Goal: Ask a question: Seek information or help from site administrators or community

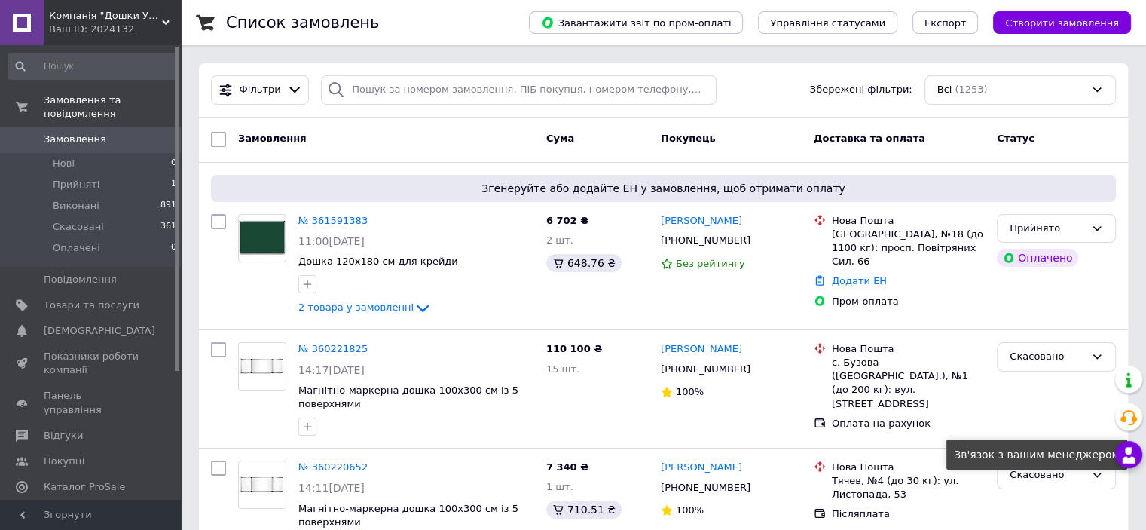
click at [1130, 455] on use at bounding box center [1129, 455] width 13 height 16
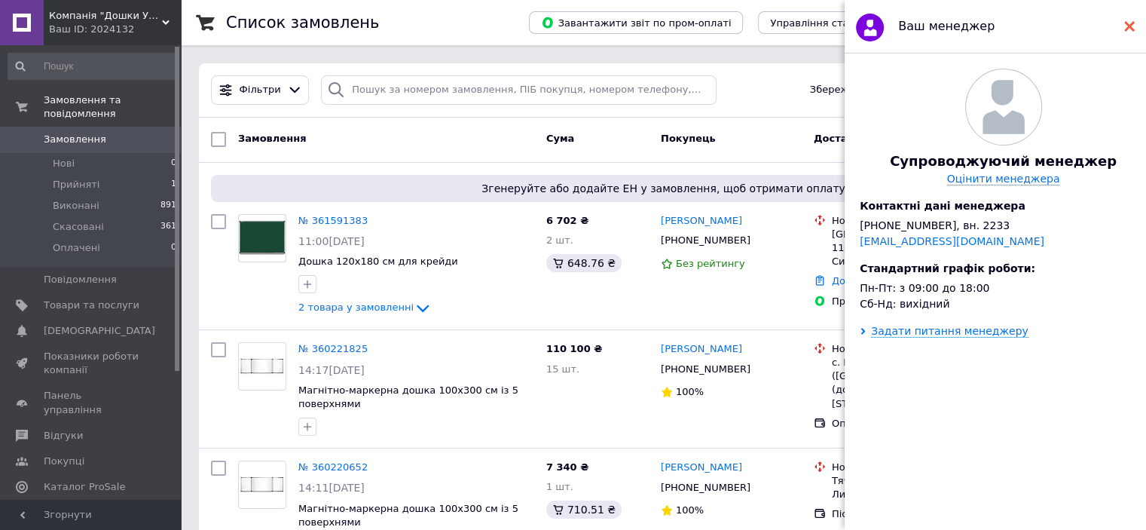
click at [1132, 19] on div at bounding box center [1130, 26] width 11 height 30
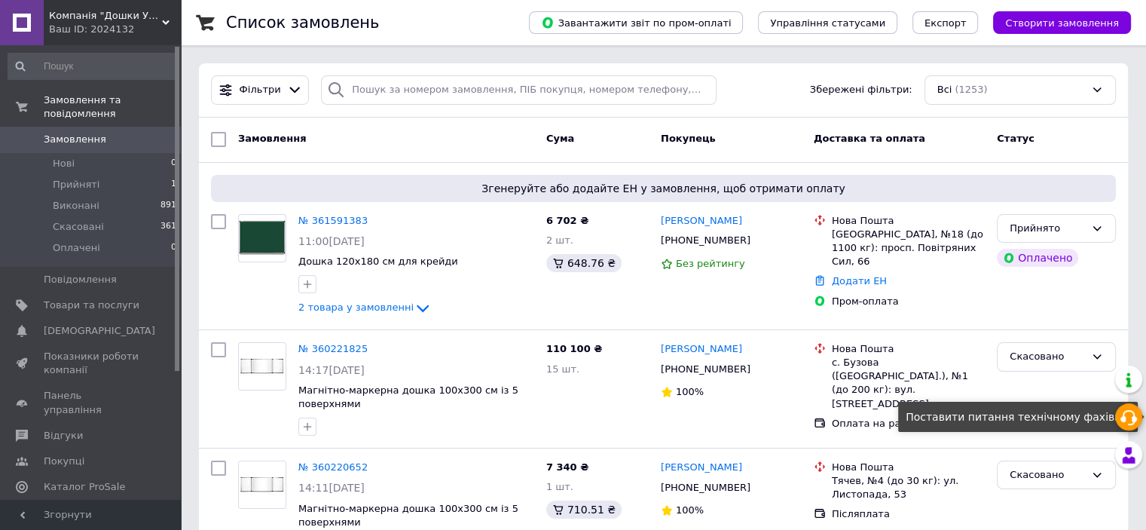
click at [1126, 418] on icon at bounding box center [1129, 418] width 18 height 18
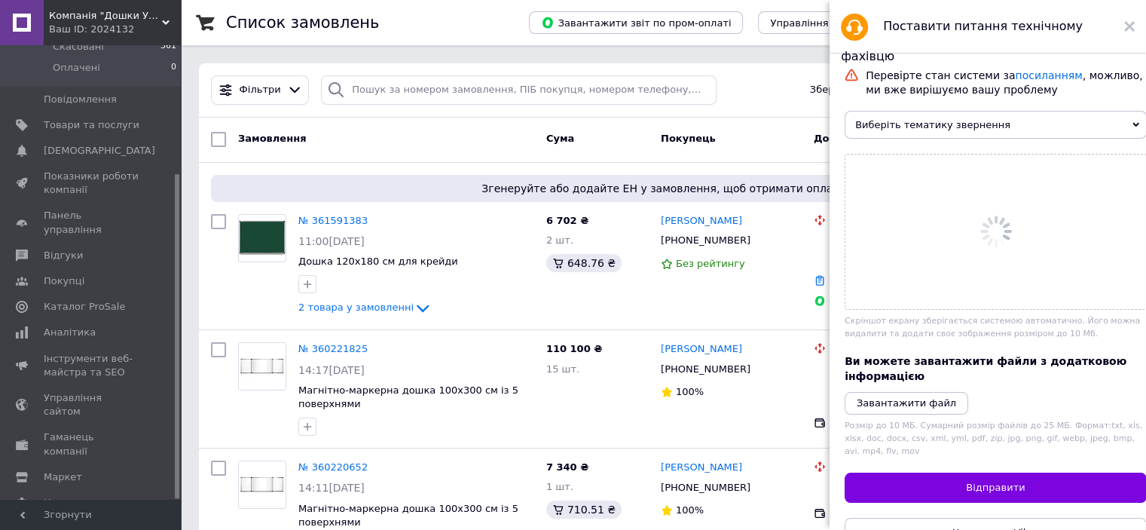
scroll to position [226, 0]
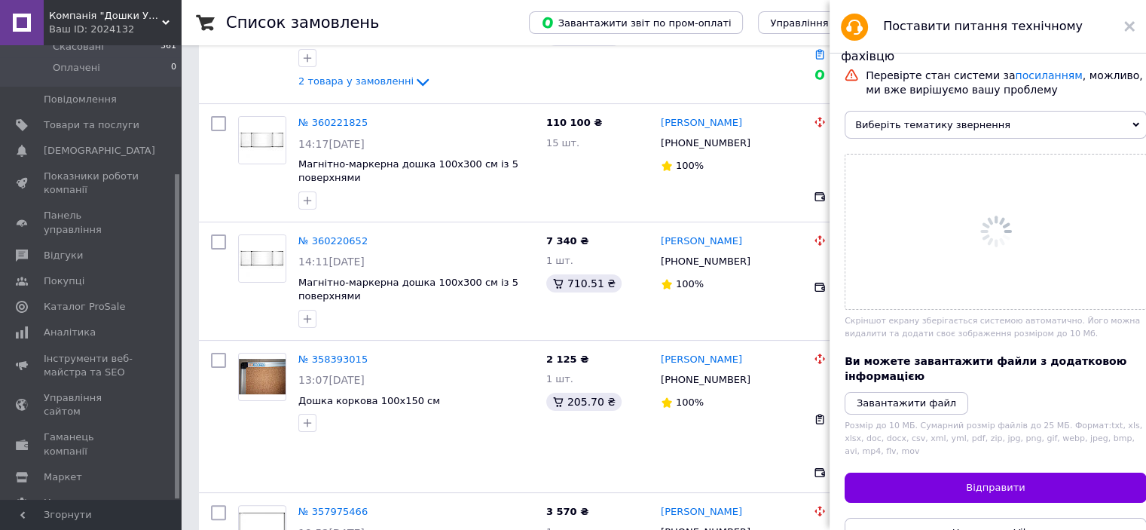
click at [1127, 121] on span "Виберіть тематику звернення" at bounding box center [996, 125] width 302 height 28
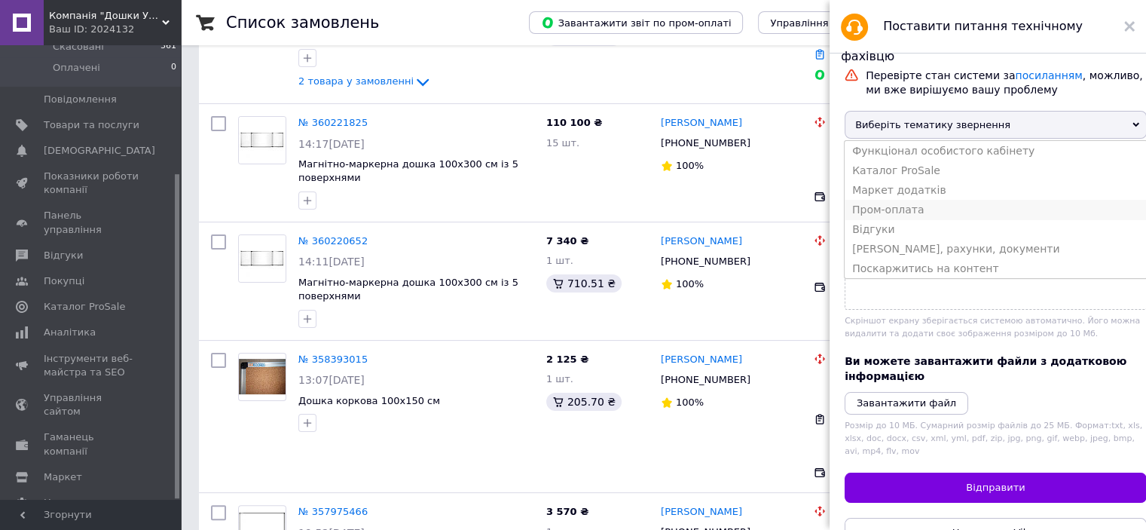
click at [989, 219] on li "Пром-оплата" at bounding box center [996, 210] width 302 height 20
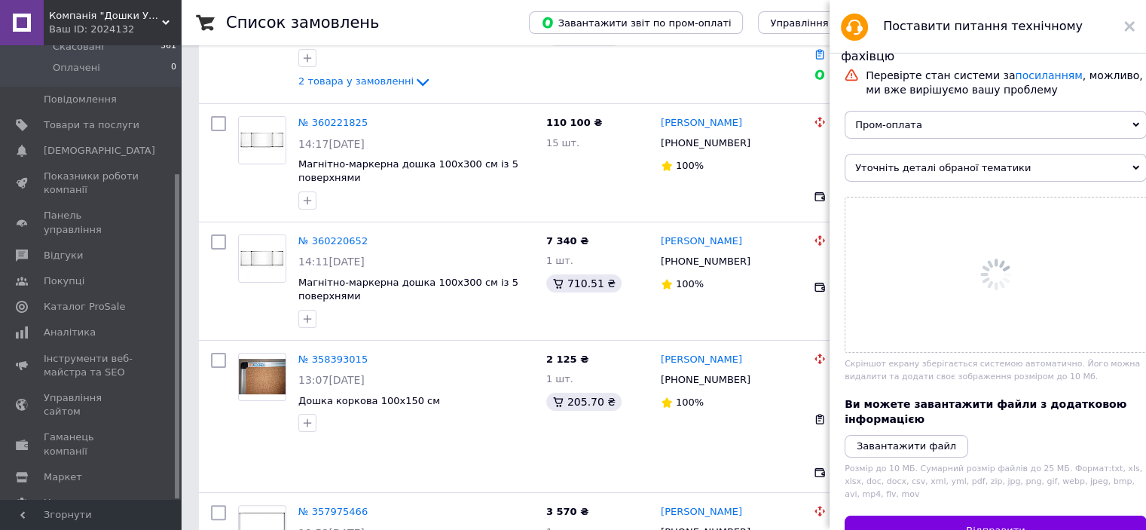
click at [1133, 171] on icon at bounding box center [1136, 167] width 7 height 7
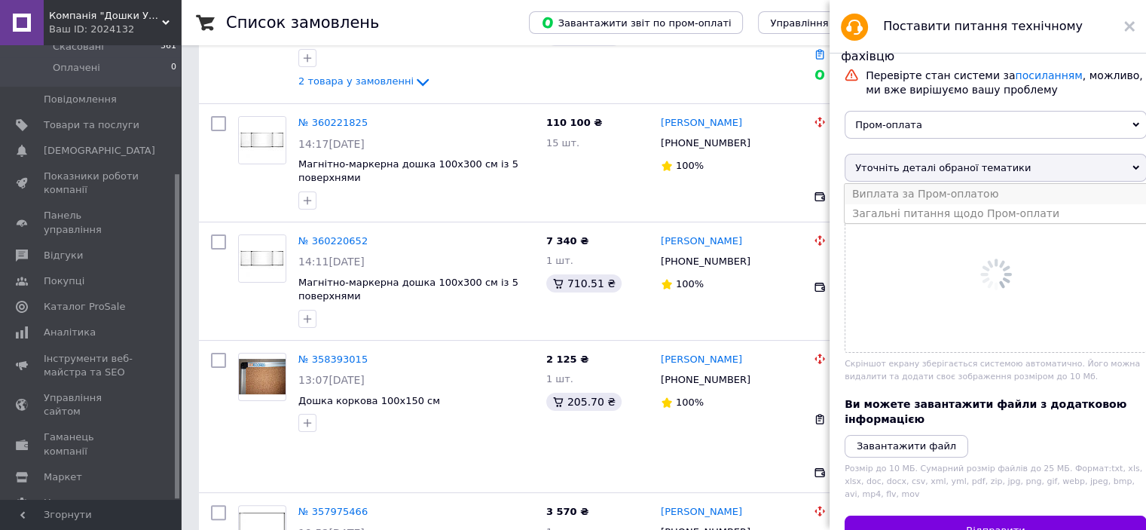
click at [915, 203] on li "Виплата за Пром-оплатою" at bounding box center [996, 194] width 302 height 20
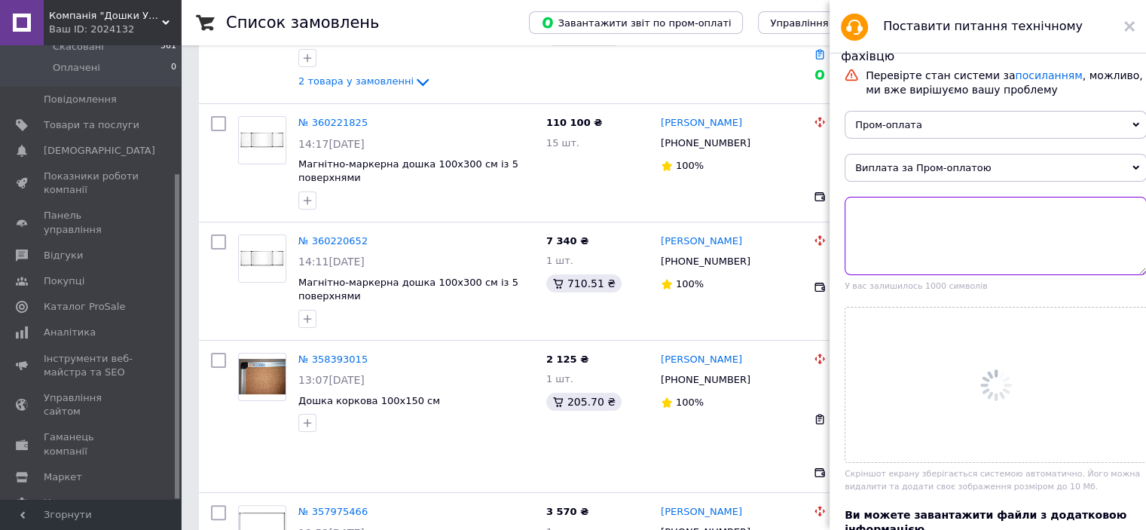
click at [902, 224] on textarea at bounding box center [996, 236] width 302 height 78
type textarea "[PERSON_NAME]"
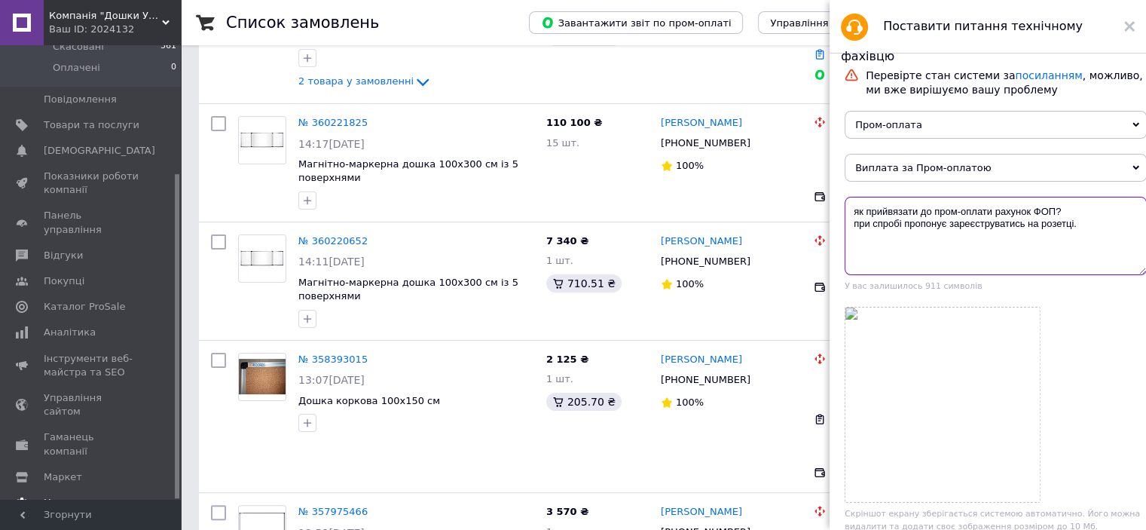
type textarea "як прийвязати до пром-оплати рахунок ФОП? при спробі пропонує зареєструватись н…"
click at [84, 496] on span "Налаштування" at bounding box center [82, 503] width 77 height 14
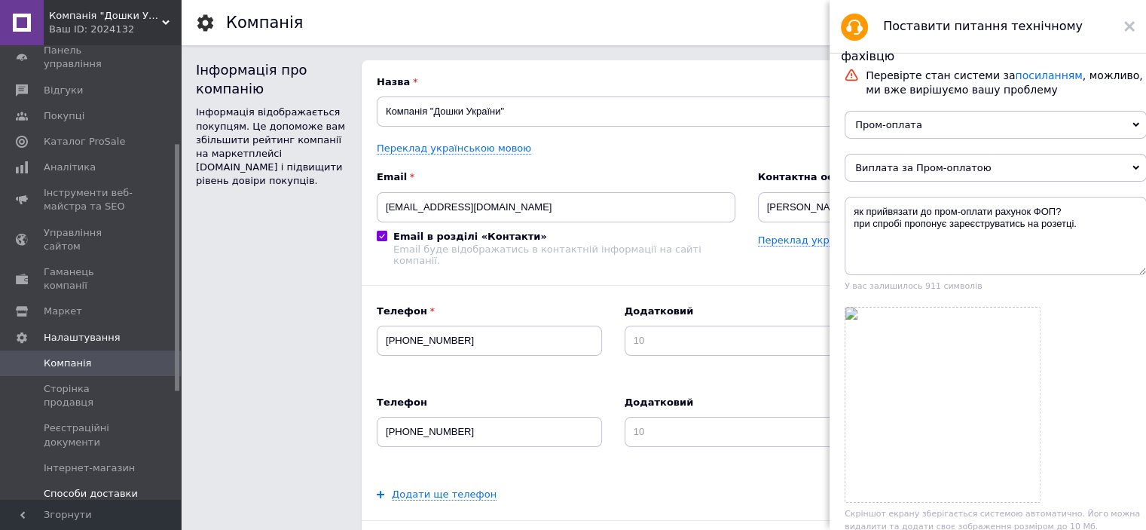
scroll to position [256, 0]
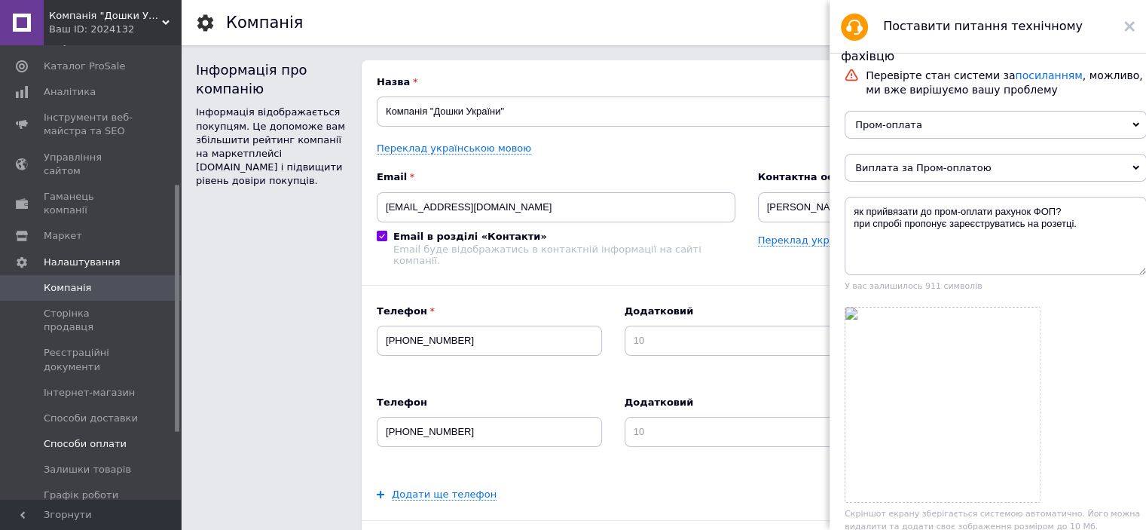
click at [100, 437] on span "Способи оплати" at bounding box center [85, 444] width 83 height 14
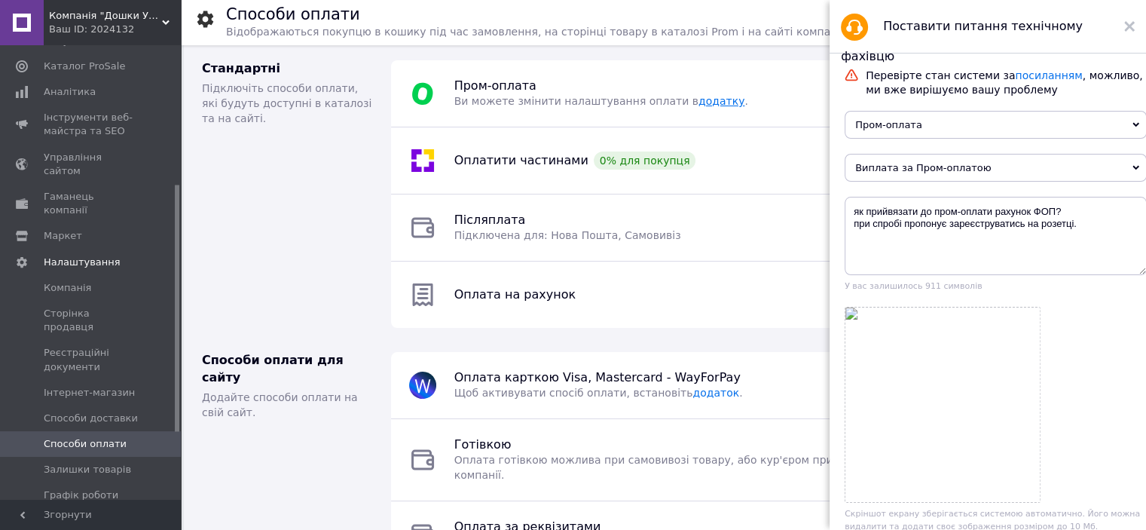
click at [699, 107] on link "додатку" at bounding box center [722, 101] width 46 height 12
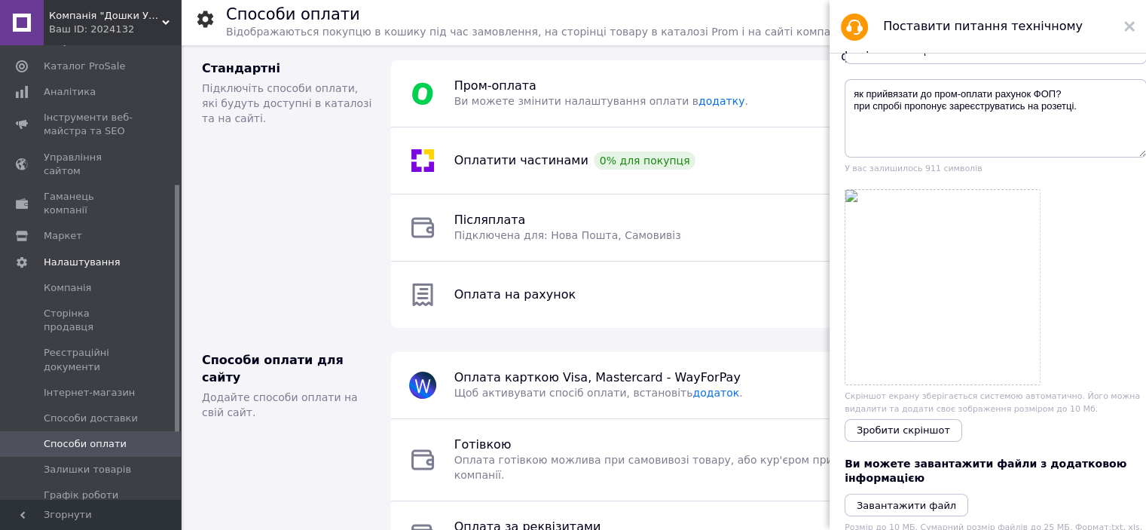
scroll to position [289, 0]
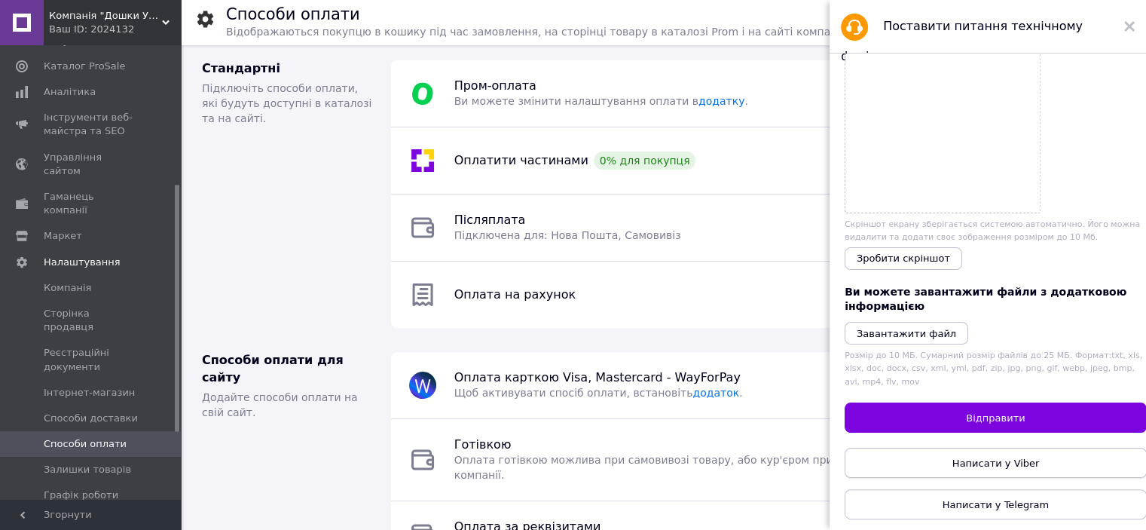
click at [995, 467] on link "Написати у Viber" at bounding box center [996, 463] width 302 height 30
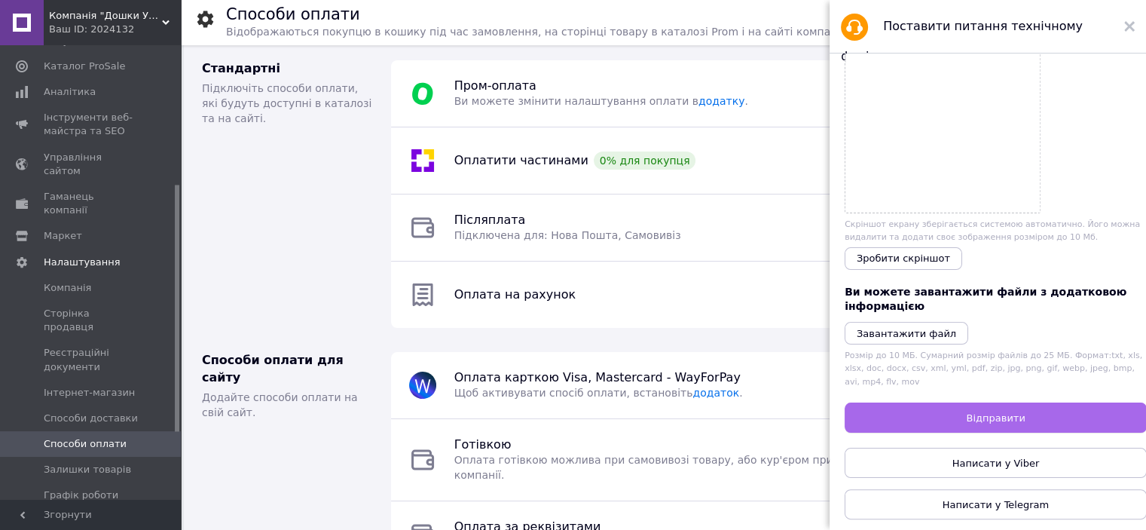
click at [974, 412] on span "Відправити" at bounding box center [995, 417] width 59 height 11
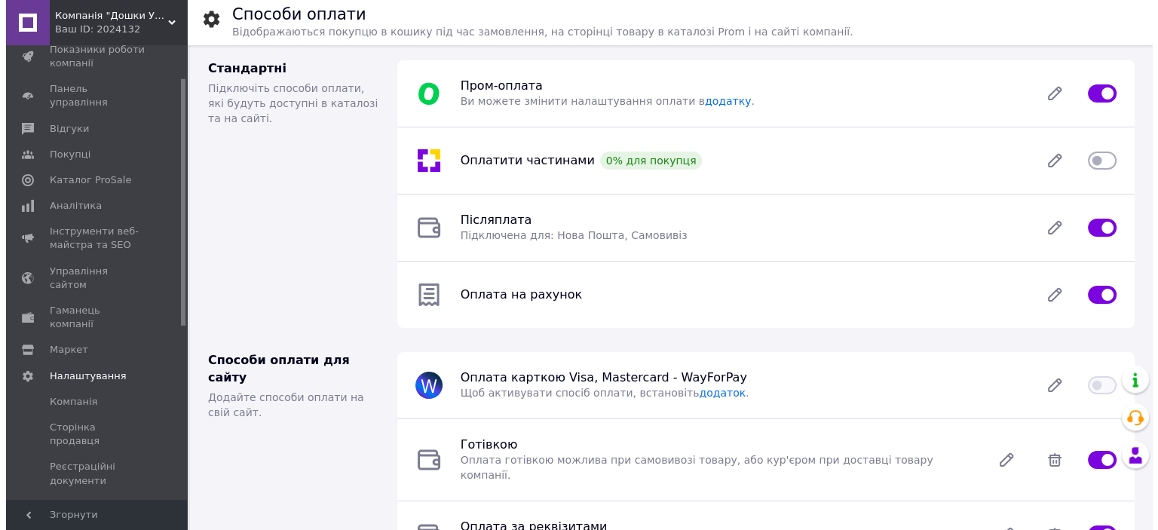
scroll to position [0, 0]
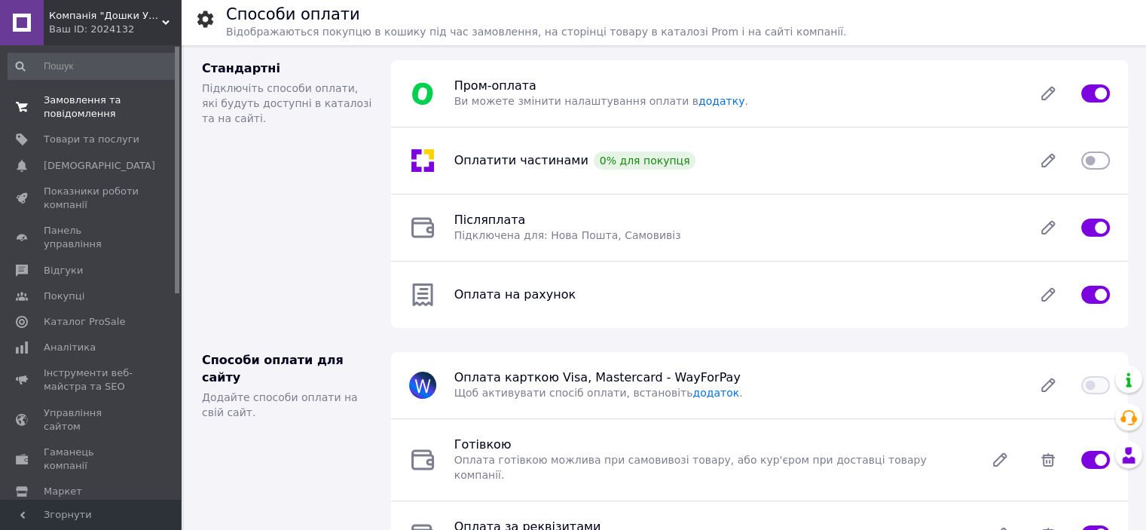
click at [84, 114] on span "Замовлення та повідомлення" at bounding box center [92, 106] width 96 height 27
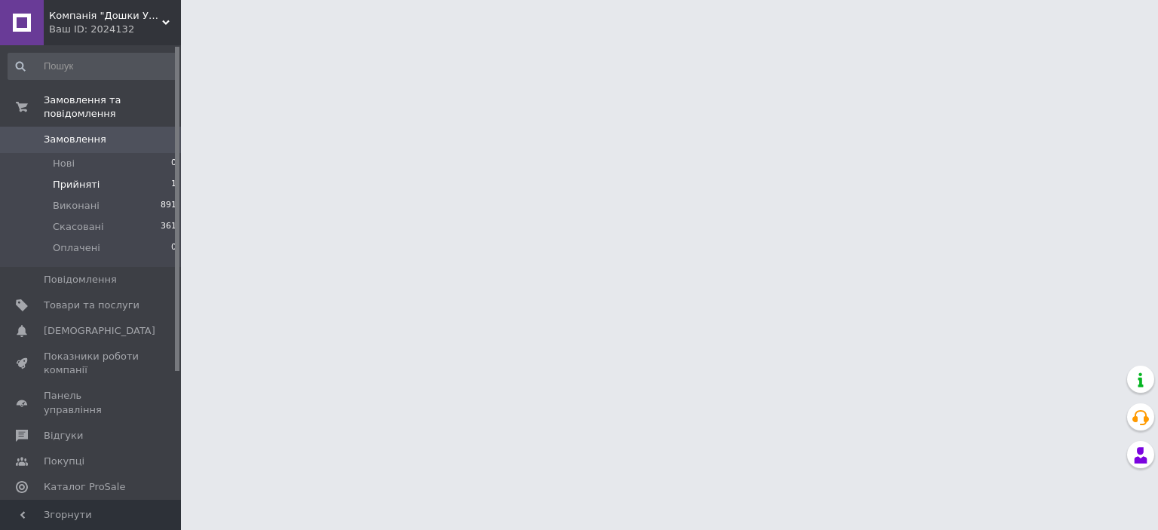
click at [87, 178] on span "Прийняті" at bounding box center [76, 185] width 47 height 14
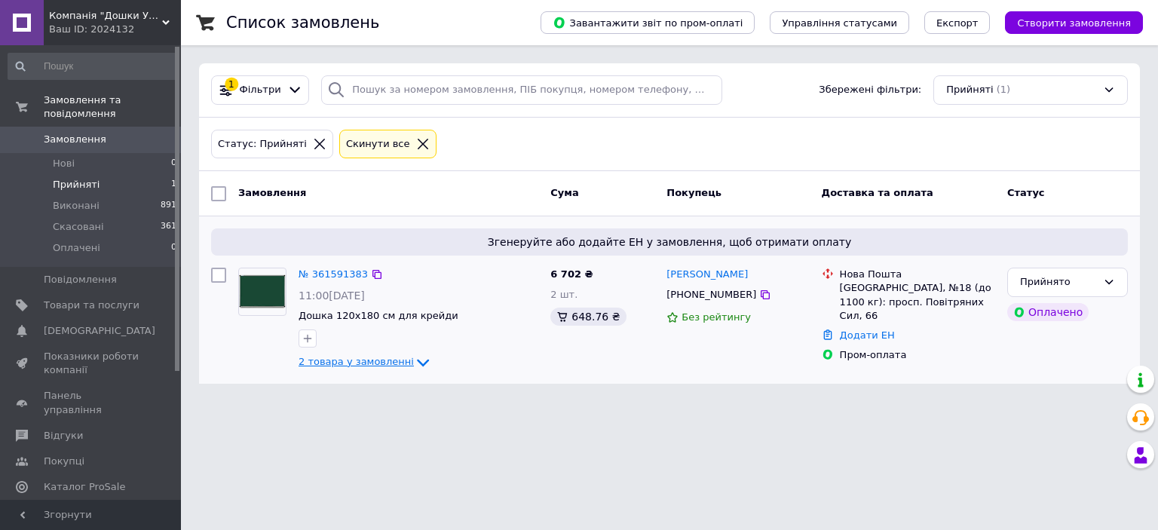
click at [414, 361] on icon at bounding box center [423, 363] width 18 height 18
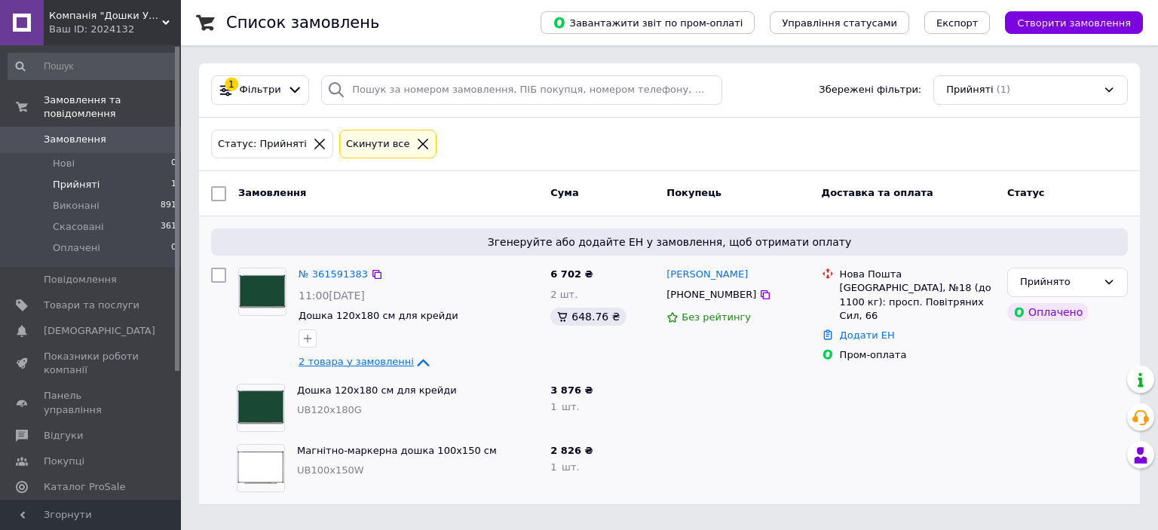
click at [414, 361] on icon at bounding box center [423, 363] width 18 height 18
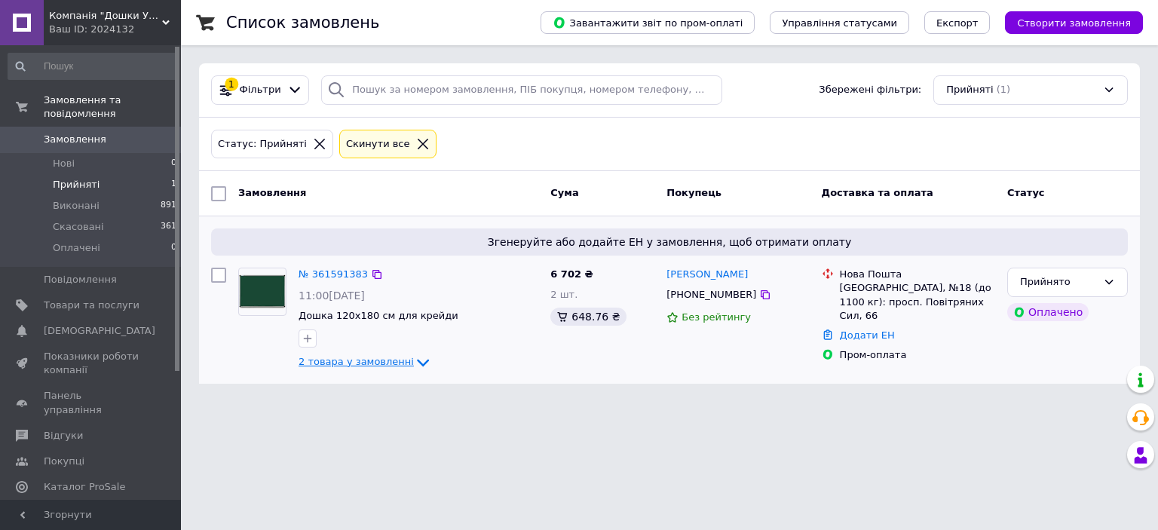
click at [417, 361] on icon at bounding box center [423, 363] width 12 height 8
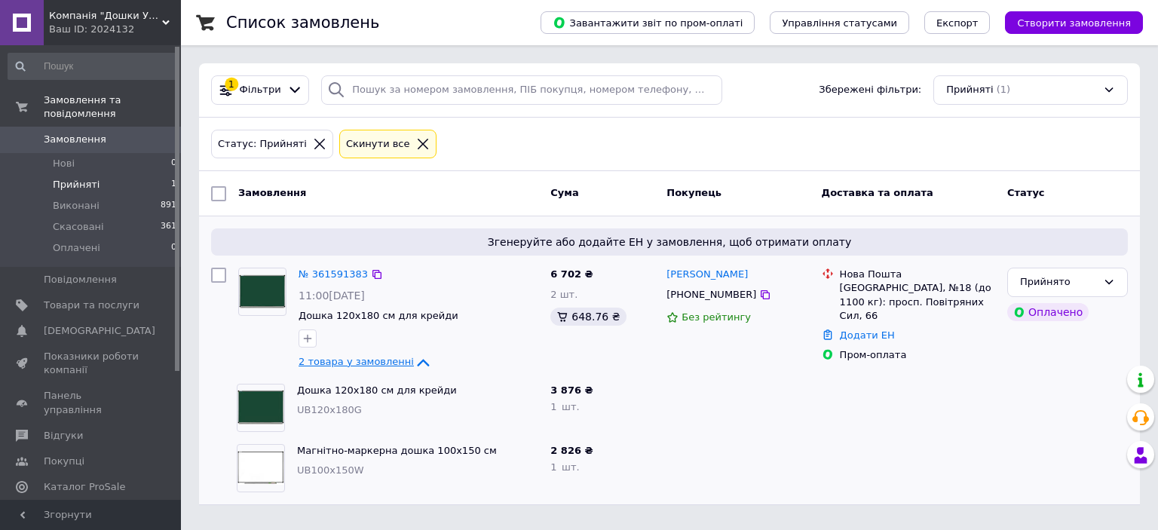
click at [73, 174] on li "Прийняті 1" at bounding box center [92, 184] width 185 height 21
click at [66, 178] on span "Прийняті" at bounding box center [76, 185] width 47 height 14
click at [67, 178] on span "Прийняті" at bounding box center [76, 185] width 47 height 14
click at [72, 199] on span "Виконані" at bounding box center [76, 206] width 47 height 14
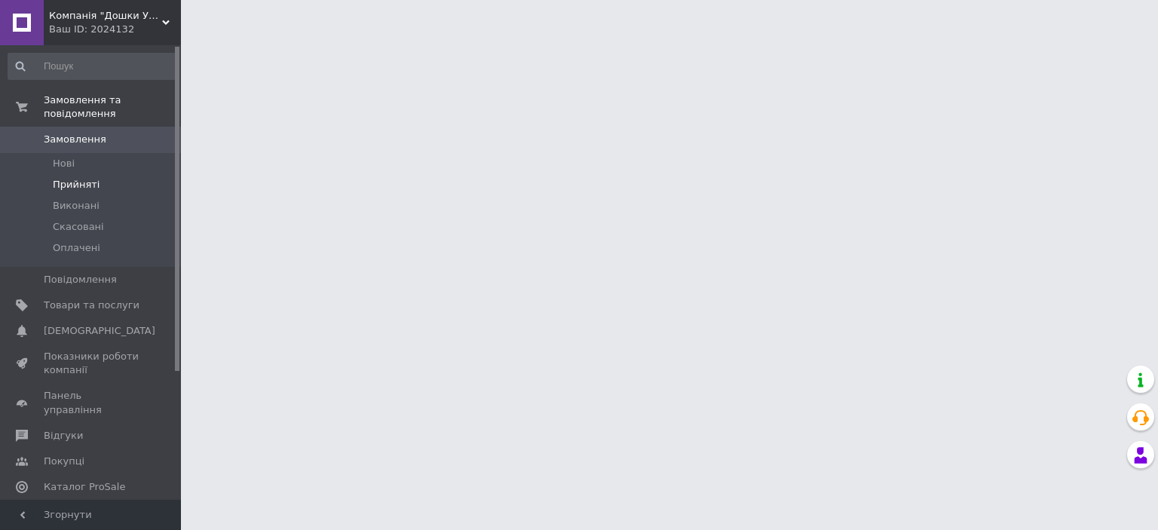
click at [72, 178] on span "Прийняті" at bounding box center [76, 185] width 47 height 14
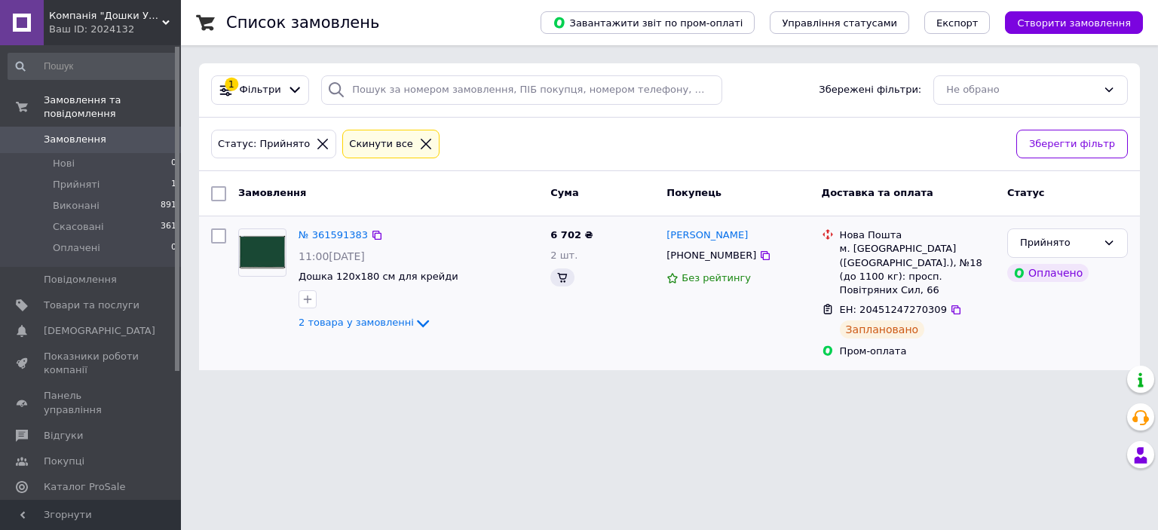
click at [879, 301] on div "ЕН: 20451247270309" at bounding box center [893, 309] width 110 height 17
click at [881, 304] on span "ЕН: 20451247270309" at bounding box center [893, 309] width 107 height 11
click at [948, 302] on div at bounding box center [955, 309] width 15 height 15
click at [950, 304] on icon at bounding box center [956, 310] width 12 height 12
click at [326, 231] on link "№ 361591383" at bounding box center [332, 234] width 69 height 11
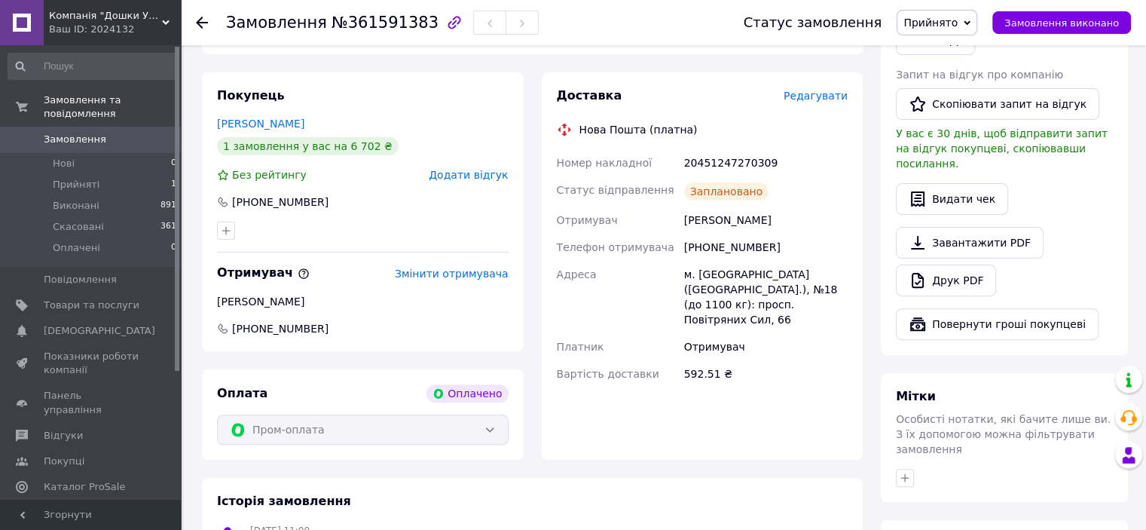
scroll to position [452, 0]
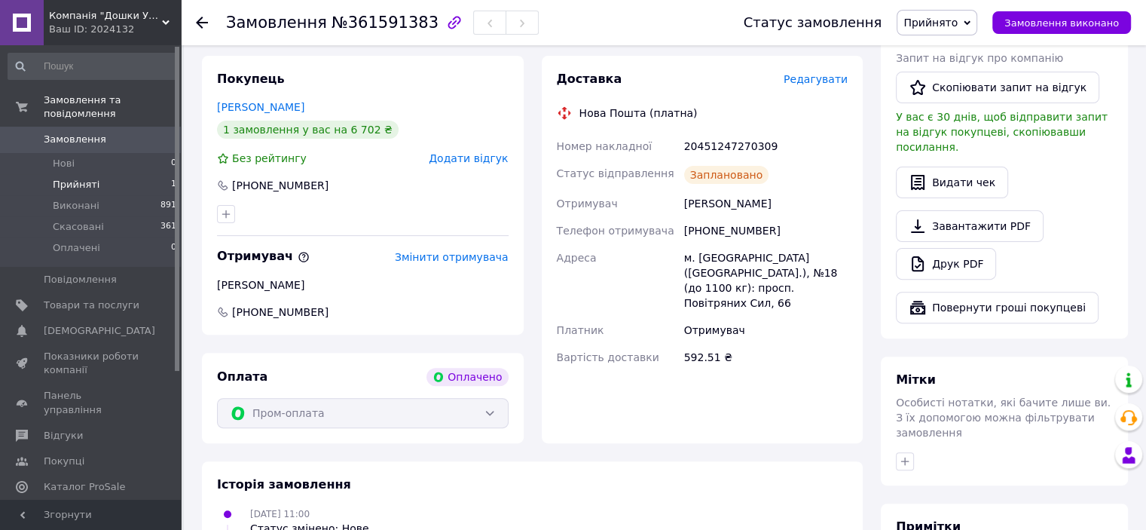
click at [61, 178] on span "Прийняті" at bounding box center [76, 185] width 47 height 14
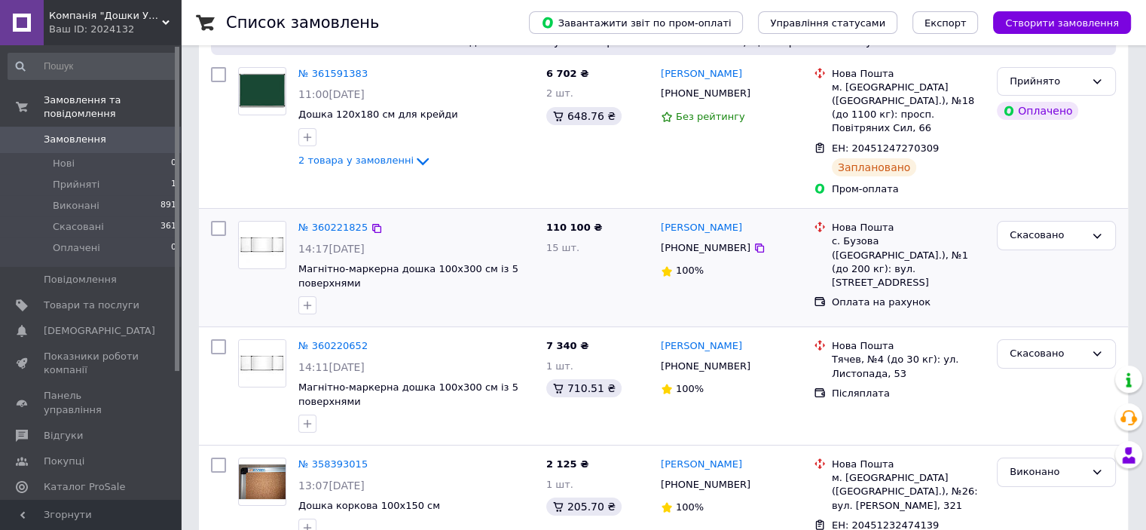
scroll to position [151, 0]
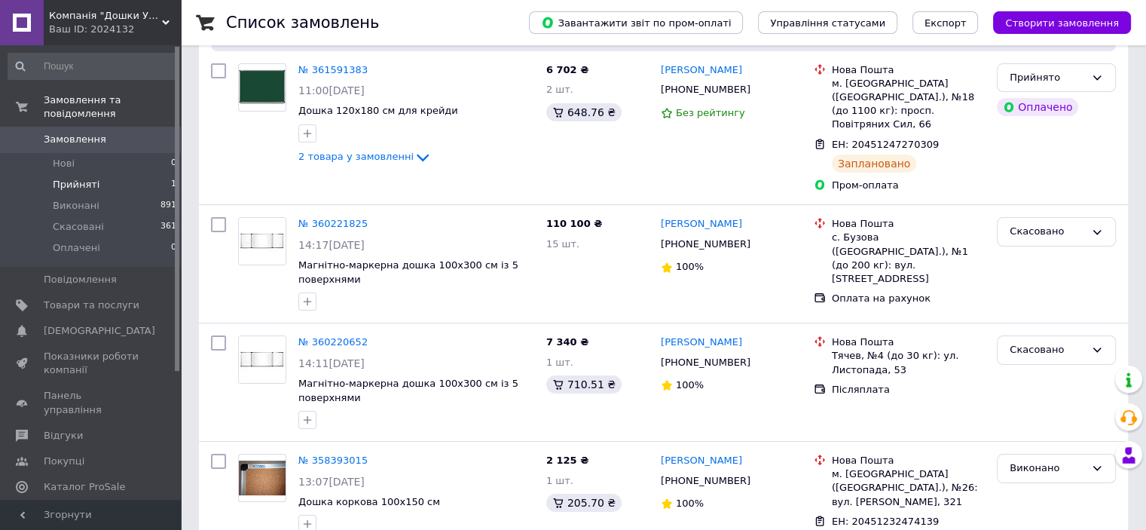
click at [80, 178] on span "Прийняті" at bounding box center [76, 185] width 47 height 14
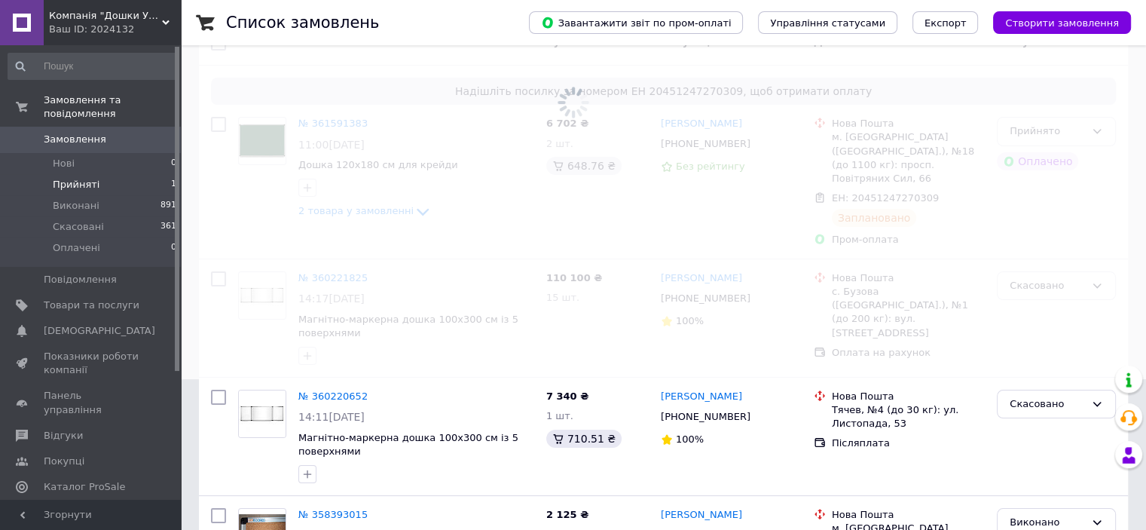
scroll to position [204, 0]
